Goal: Check status: Check status

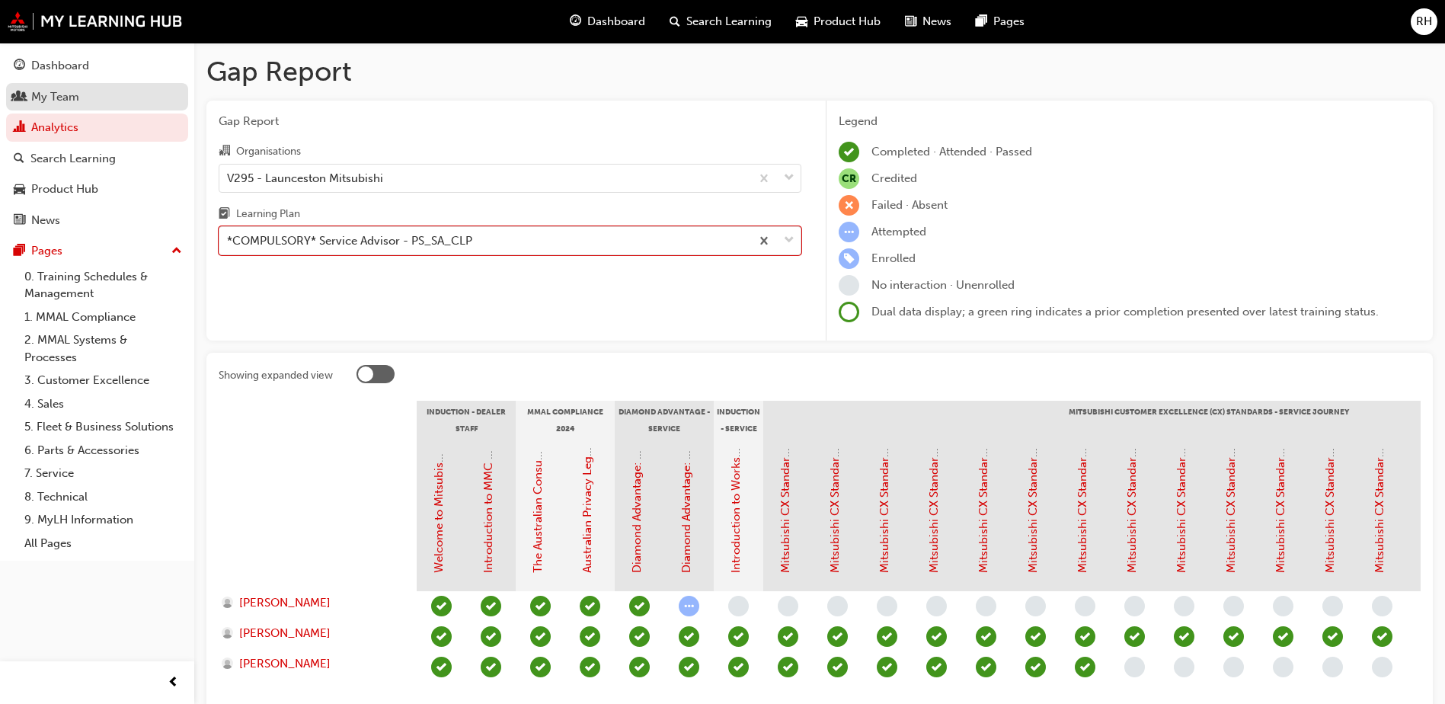
click at [58, 104] on div "My Team" at bounding box center [55, 97] width 48 height 18
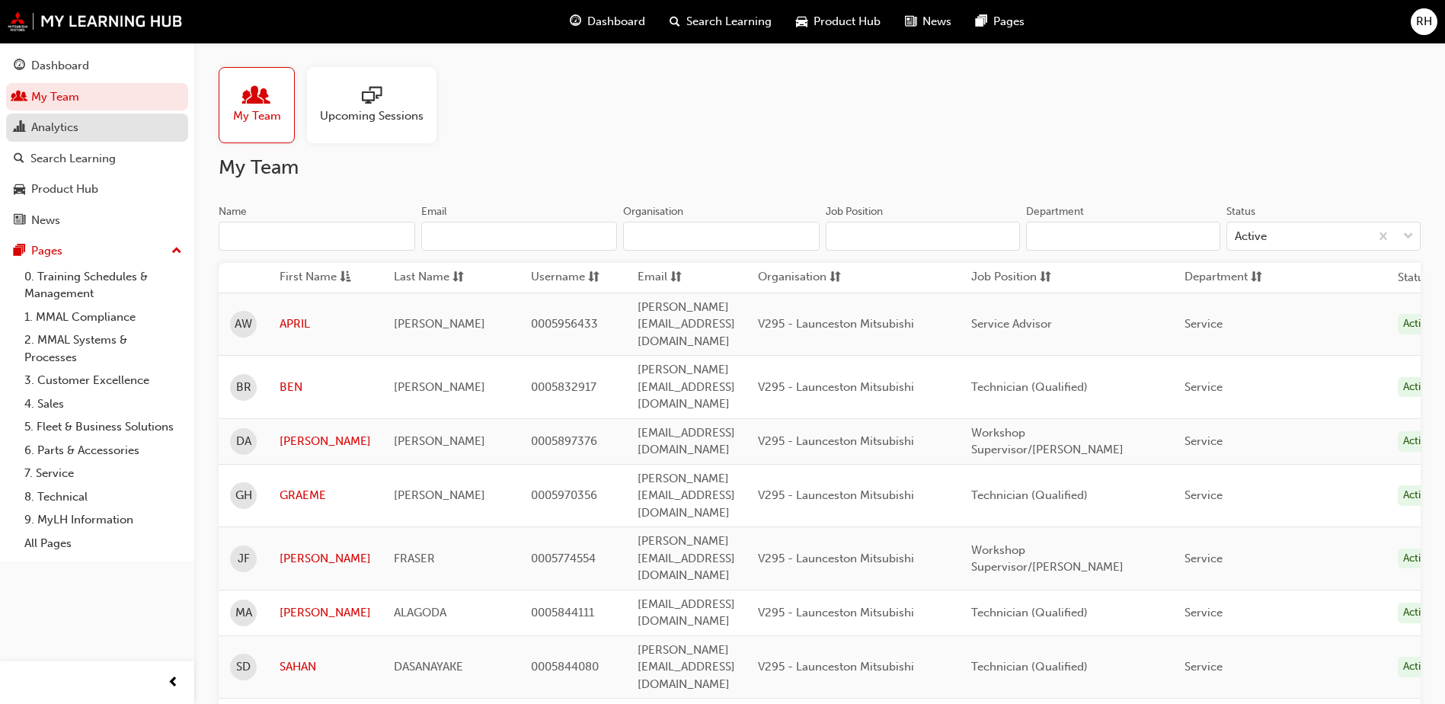
click at [58, 127] on div "Analytics" at bounding box center [54, 128] width 47 height 18
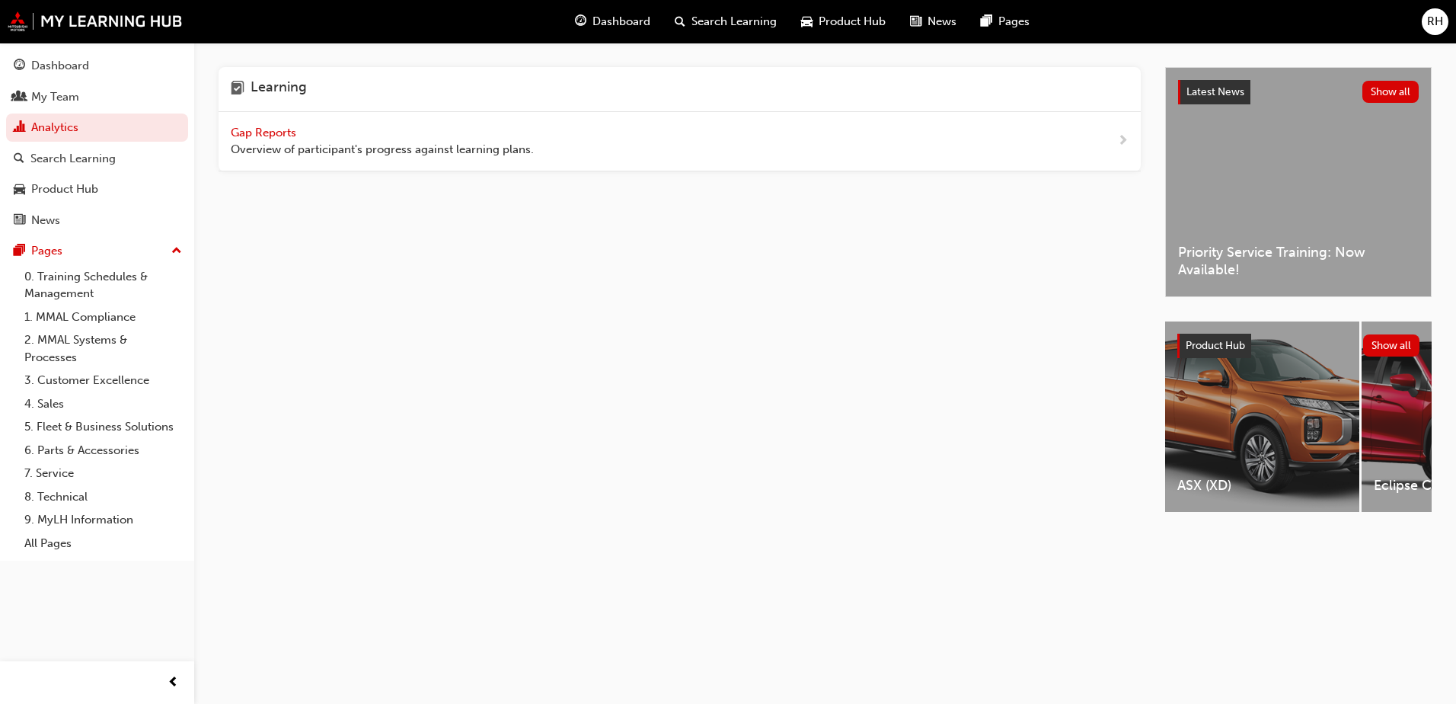
click at [288, 129] on span "Gap Reports" at bounding box center [265, 133] width 69 height 14
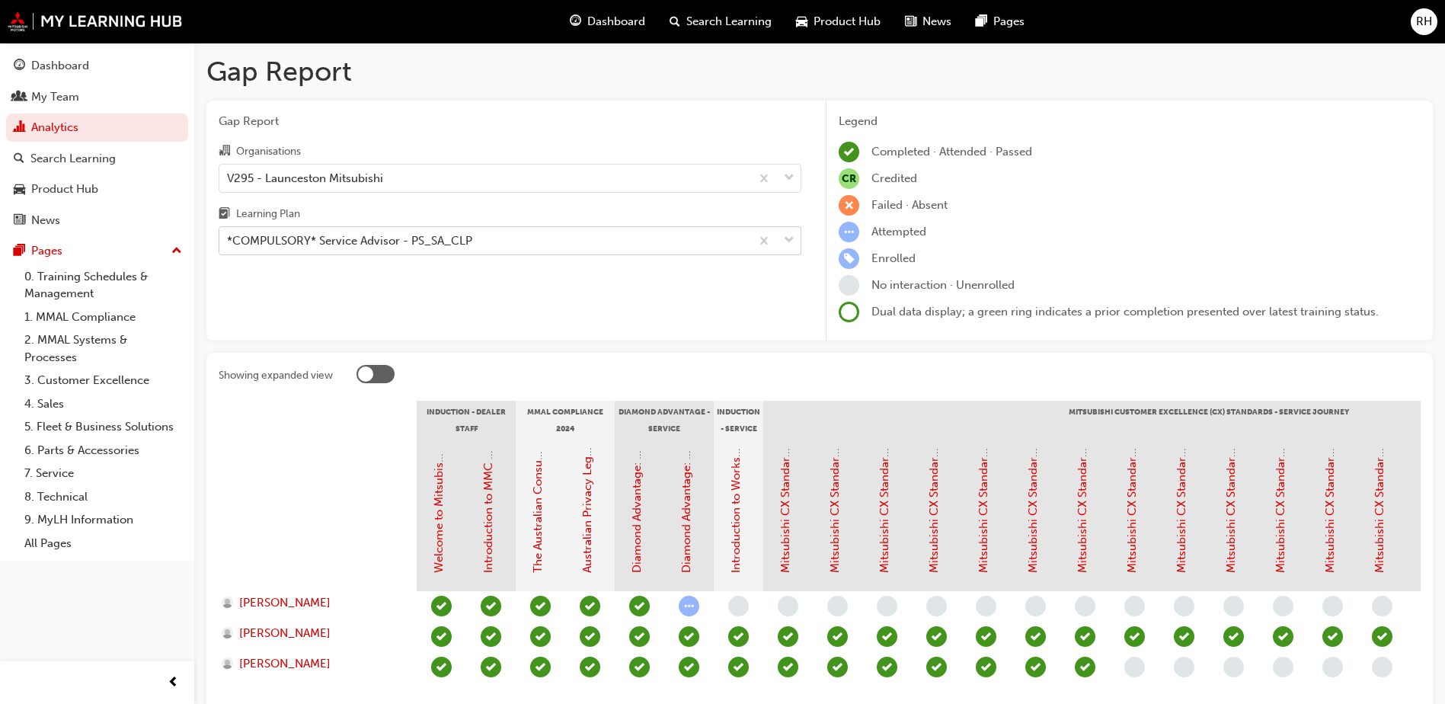
click at [791, 238] on span "down-icon" at bounding box center [789, 241] width 11 height 20
click at [228, 238] on input "Learning Plan *COMPULSORY* Service Advisor - PS_SA_CLP" at bounding box center [228, 240] width 2 height 13
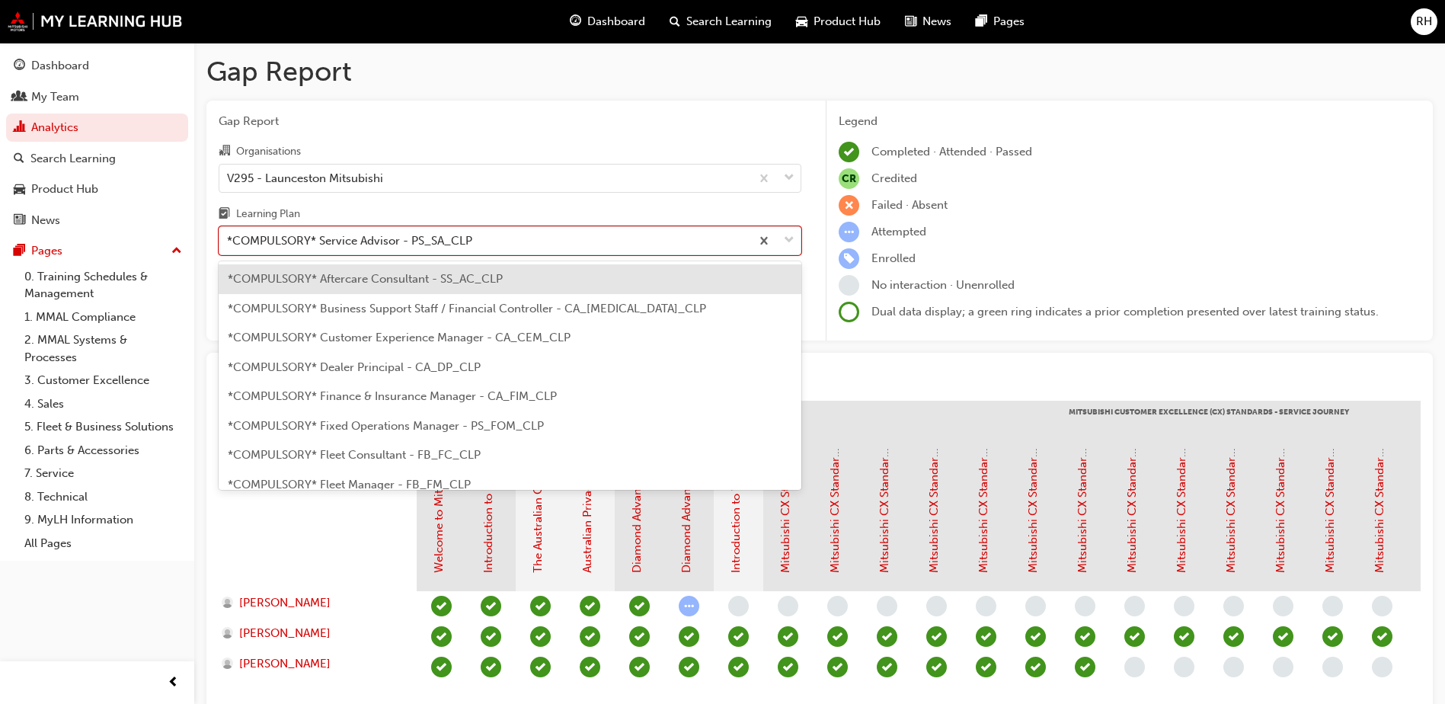
scroll to position [342, 0]
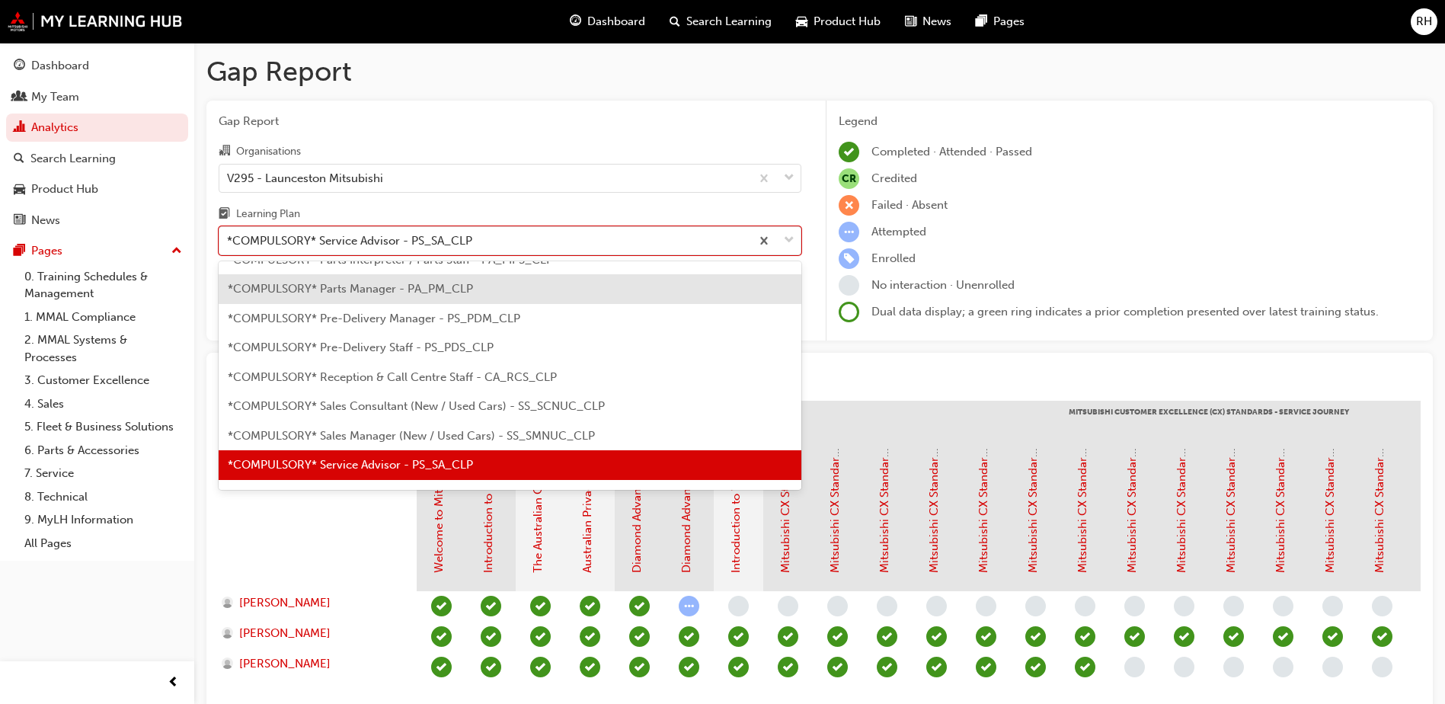
click at [448, 294] on span "*COMPULSORY* Parts Manager - PA_PM_CLP" at bounding box center [350, 289] width 245 height 14
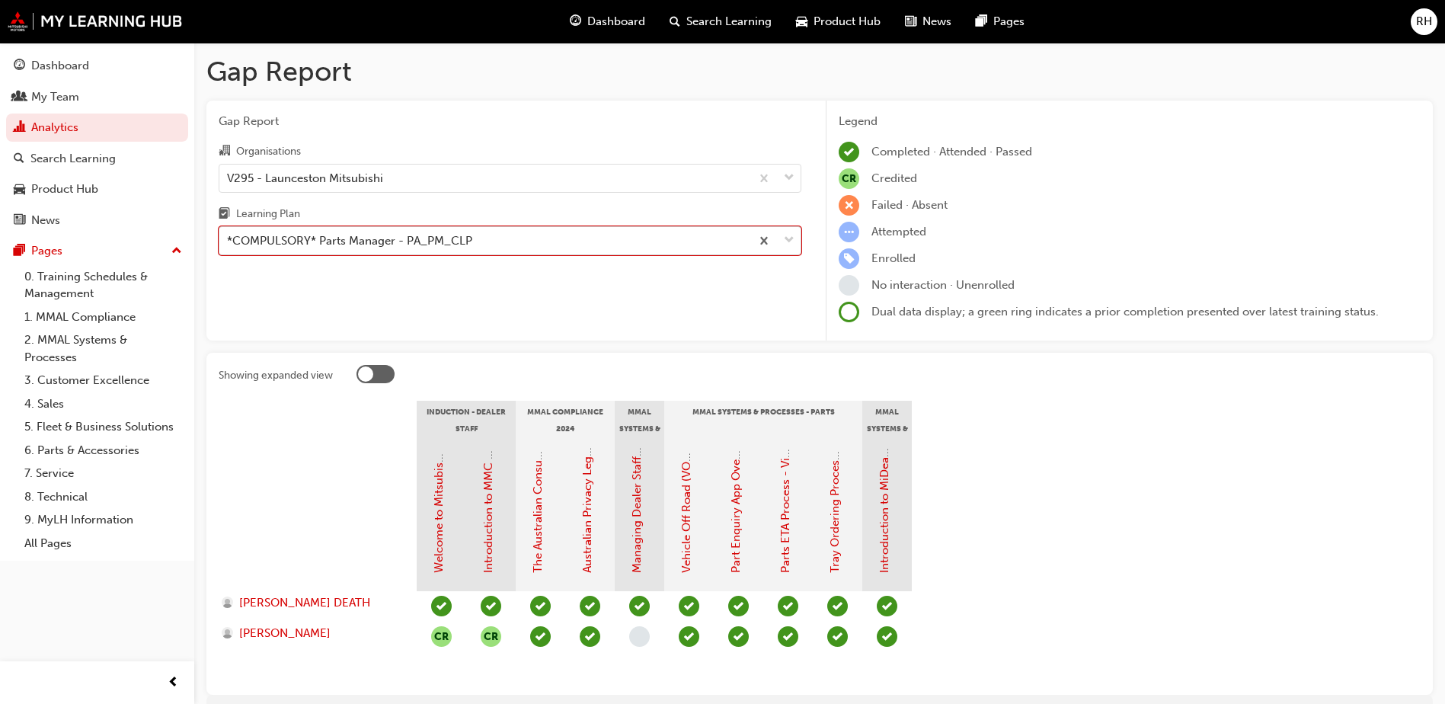
click at [794, 242] on span "down-icon" at bounding box center [789, 241] width 11 height 20
click at [228, 242] on input "Learning Plan option *COMPULSORY* Parts Manager - PA_PM_CLP, selected. 0 result…" at bounding box center [228, 240] width 2 height 13
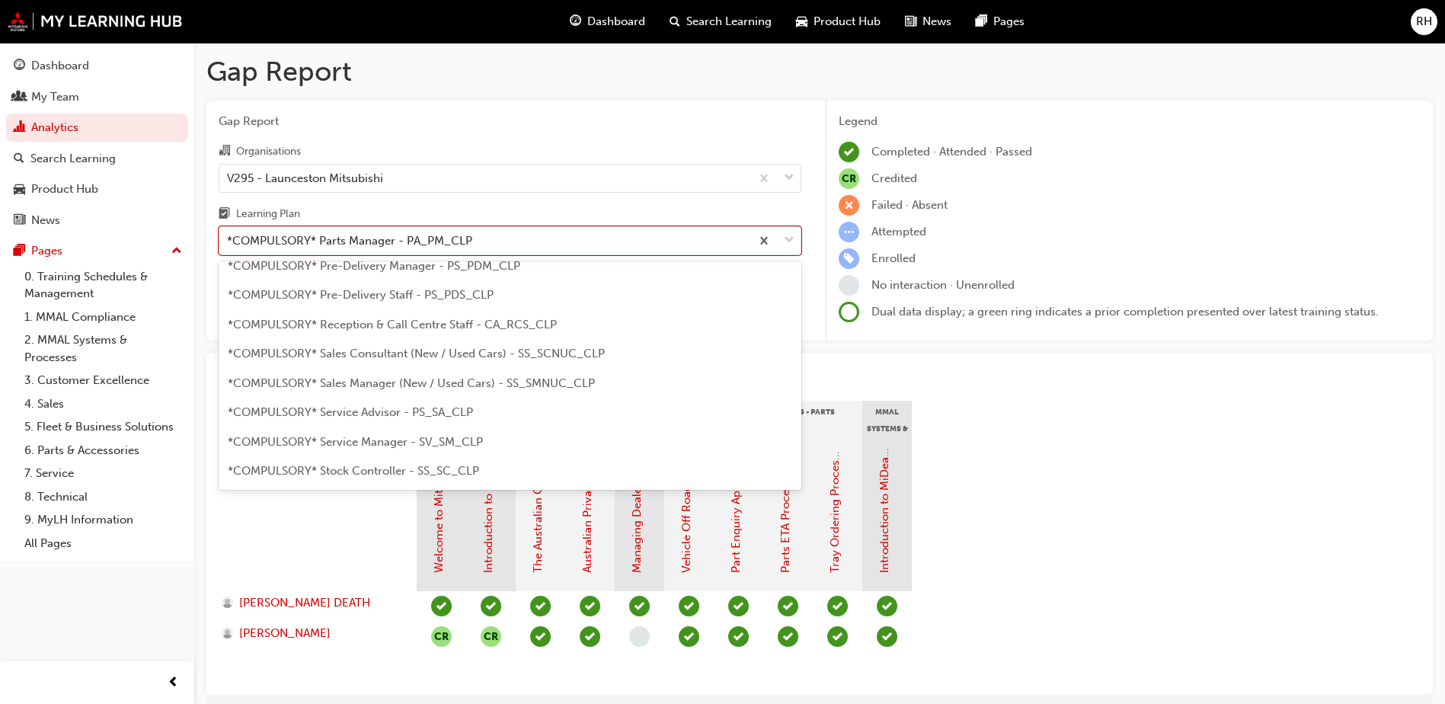
scroll to position [471, 0]
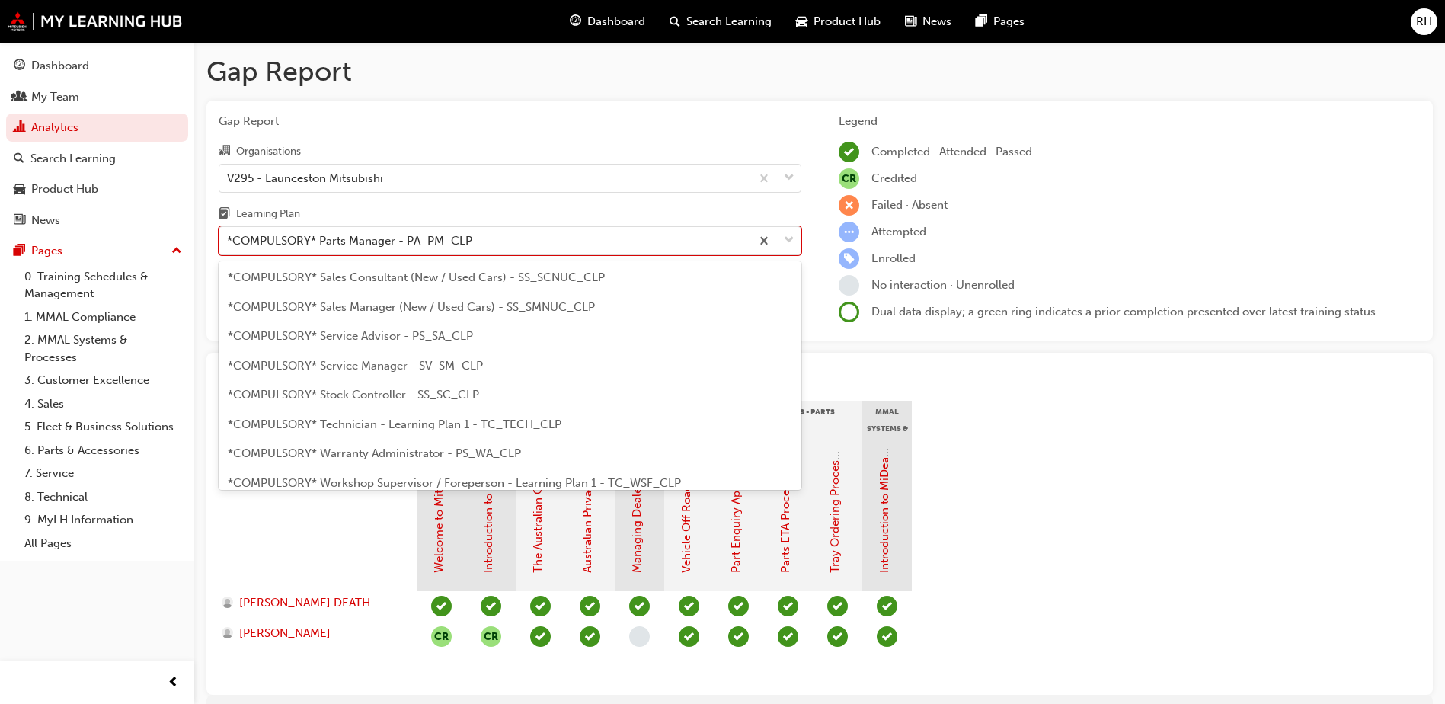
click at [430, 339] on span "*COMPULSORY* Service Advisor - PS_SA_CLP" at bounding box center [350, 336] width 245 height 14
